Goal: Task Accomplishment & Management: Complete application form

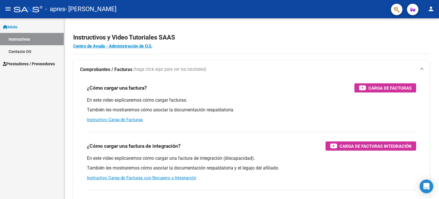
click at [32, 64] on span "Prestadores / Proveedores" at bounding box center [29, 64] width 52 height 6
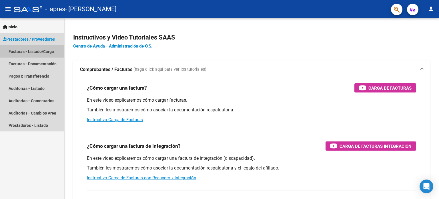
click at [29, 51] on link "Facturas - Listado/Carga" at bounding box center [32, 51] width 64 height 12
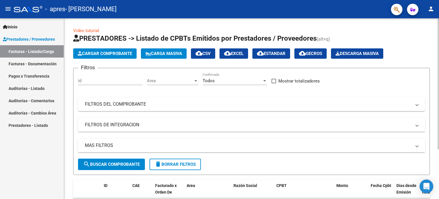
click at [127, 51] on span "Cargar Comprobante" at bounding box center [105, 53] width 54 height 5
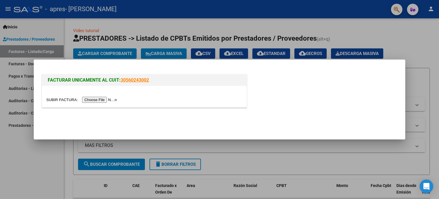
click at [97, 101] on input "file" at bounding box center [82, 100] width 72 height 6
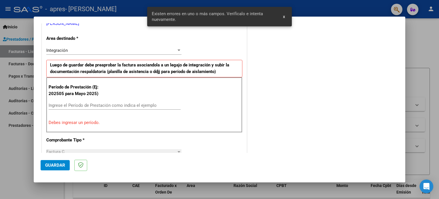
scroll to position [134, 0]
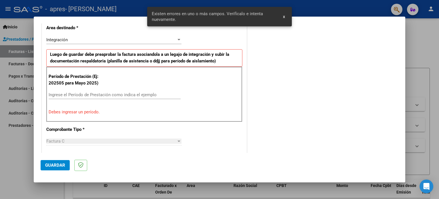
click at [107, 95] on input "Ingrese el Período de Prestación como indica el ejemplo" at bounding box center [115, 94] width 132 height 5
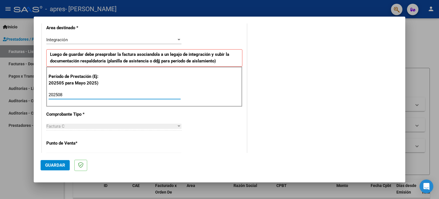
type input "202508"
click at [113, 123] on div "Factura C" at bounding box center [111, 125] width 130 height 5
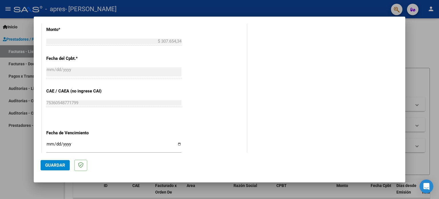
scroll to position [334, 0]
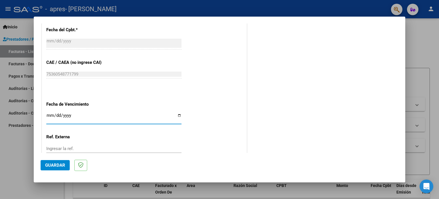
click at [53, 113] on input "Ingresar la fecha" at bounding box center [113, 117] width 135 height 9
type input "[DATE]"
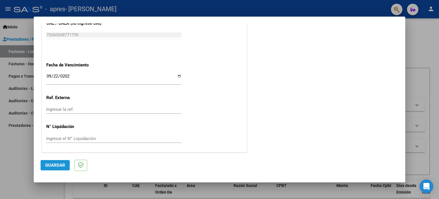
click at [56, 163] on span "Guardar" at bounding box center [55, 164] width 20 height 5
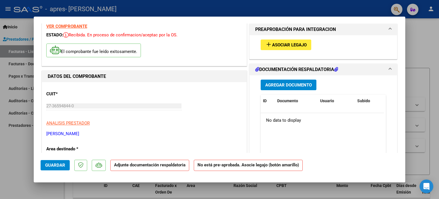
scroll to position [0, 0]
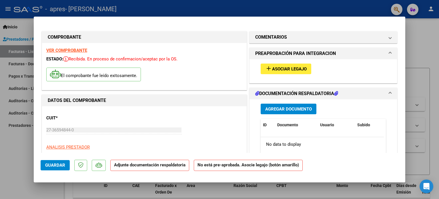
click at [290, 109] on span "Agregar Documento" at bounding box center [288, 108] width 47 height 5
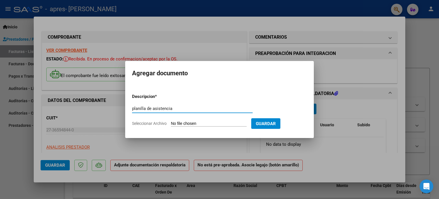
type input "planilla de asistencia"
click at [197, 123] on input "Seleccionar Archivo" at bounding box center [209, 123] width 76 height 5
type input "C:\fakepath\Luían agosto.pdf"
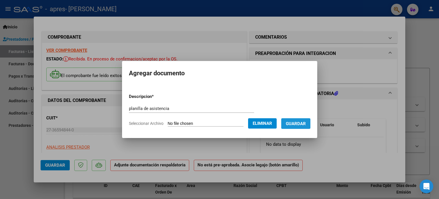
click at [298, 124] on span "Guardar" at bounding box center [296, 123] width 20 height 5
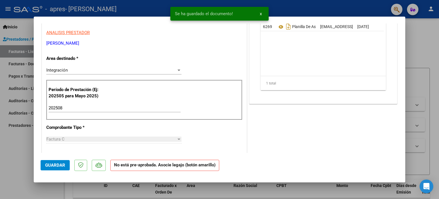
scroll to position [57, 0]
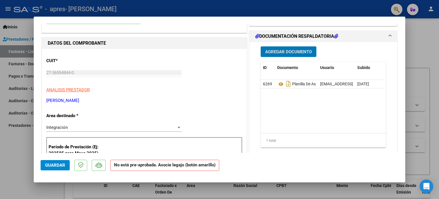
click at [59, 165] on span "Guardar" at bounding box center [55, 164] width 20 height 5
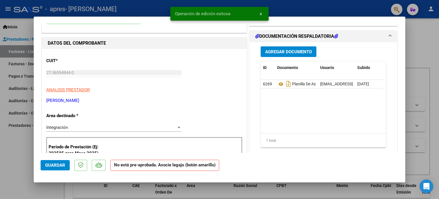
scroll to position [0, 0]
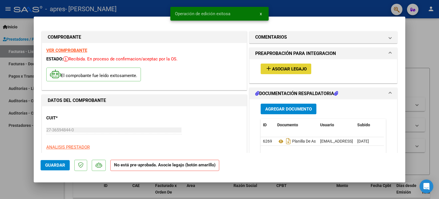
click at [284, 71] on span "Asociar Legajo" at bounding box center [289, 68] width 35 height 5
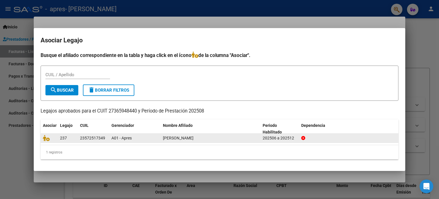
drag, startPoint x: 105, startPoint y: 136, endPoint x: 80, endPoint y: 138, distance: 24.9
click at [80, 138] on datatable-body-cell "23572517349" at bounding box center [93, 137] width 31 height 9
copy div "23572517349"
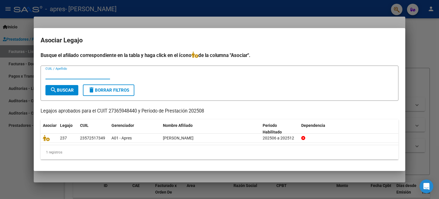
paste input "23572517349"
type input "23572517349"
click at [71, 89] on span "search Buscar" at bounding box center [62, 89] width 24 height 5
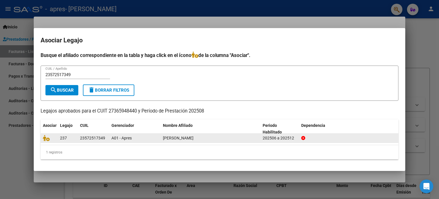
click at [245, 138] on div "[PERSON_NAME]" at bounding box center [210, 138] width 95 height 7
click at [335, 137] on div at bounding box center [348, 138] width 95 height 7
click at [46, 137] on icon at bounding box center [46, 138] width 7 height 6
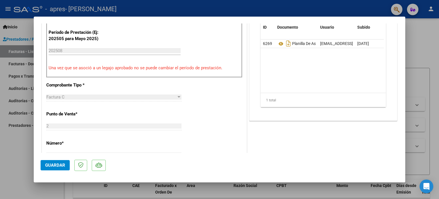
scroll to position [200, 0]
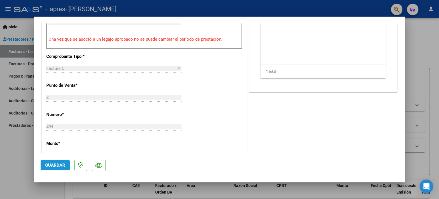
click at [55, 165] on span "Guardar" at bounding box center [55, 164] width 20 height 5
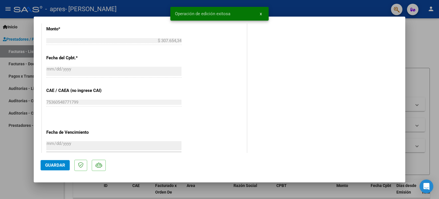
scroll to position [382, 0]
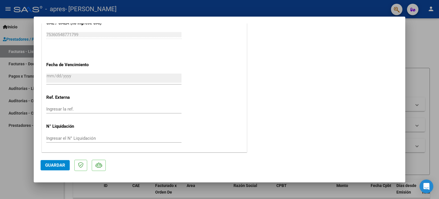
click at [423, 50] on div at bounding box center [219, 99] width 439 height 199
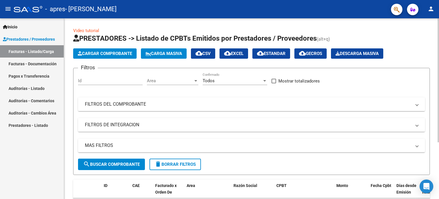
scroll to position [82, 0]
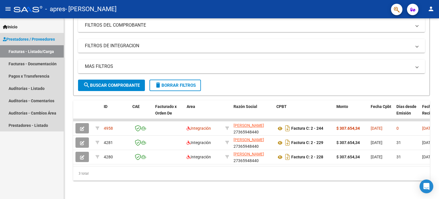
click at [37, 51] on link "Facturas - Listado/Carga" at bounding box center [32, 51] width 64 height 12
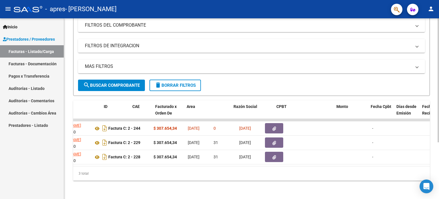
scroll to position [0, 0]
